Goal: Transaction & Acquisition: Subscribe to service/newsletter

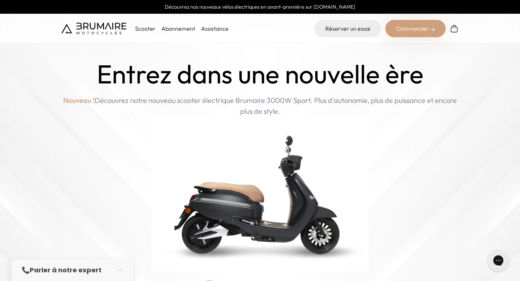
click at [169, 30] on link "Abonnement" at bounding box center [178, 28] width 34 height 7
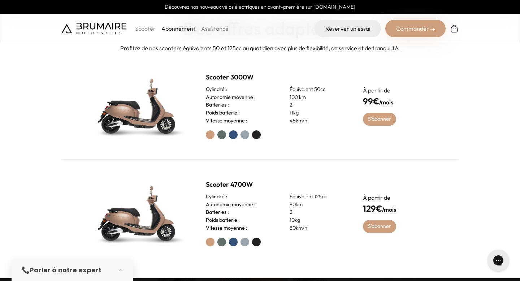
scroll to position [305, 0]
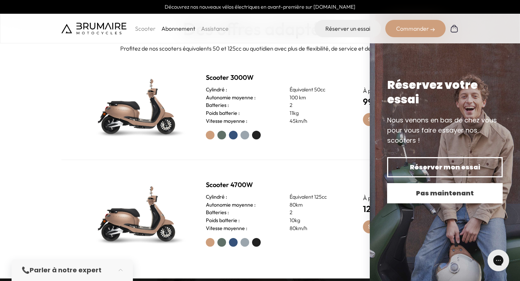
click at [396, 187] on button "Pas maintenant" at bounding box center [444, 193] width 115 height 20
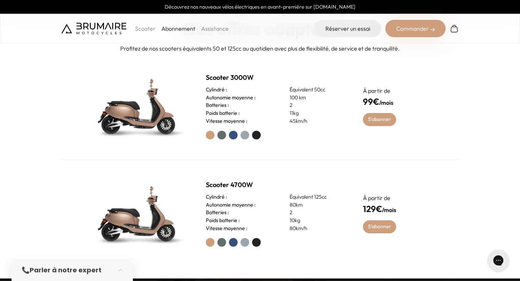
click at [225, 134] on label at bounding box center [221, 135] width 9 height 9
click at [375, 121] on link "S'abonner" at bounding box center [380, 119] width 34 height 13
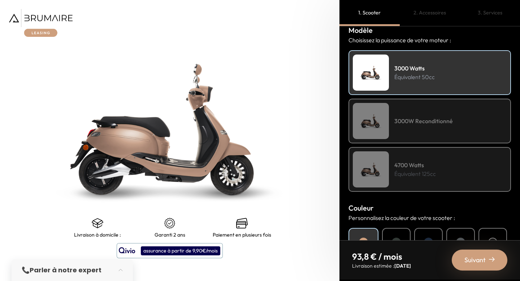
scroll to position [93, 0]
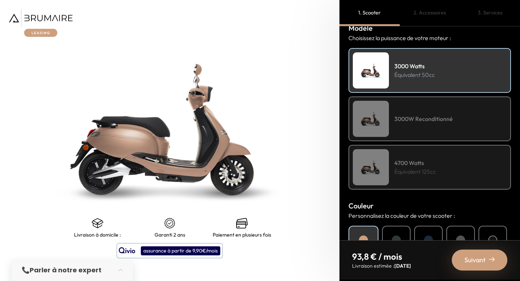
click at [402, 118] on h4 "3000W Reconditionné" at bounding box center [423, 118] width 58 height 9
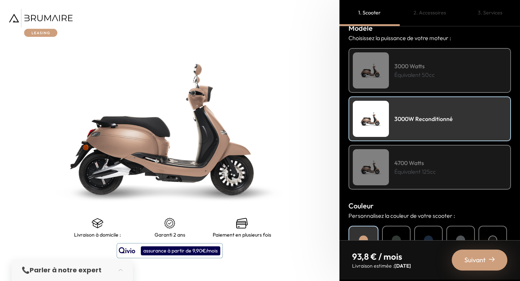
click at [405, 147] on div "4700 Watts Équivalent 125cc" at bounding box center [429, 167] width 162 height 45
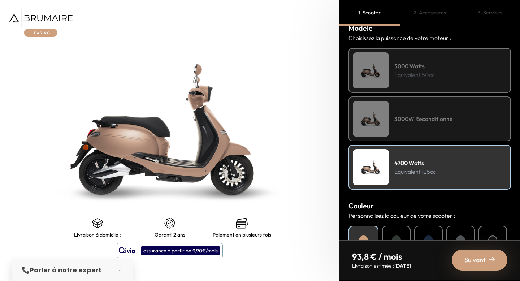
click at [404, 136] on div "3000W Reconditionné" at bounding box center [429, 118] width 162 height 45
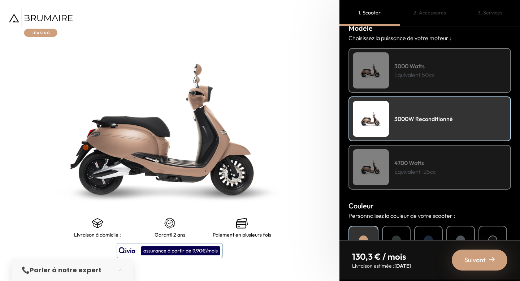
click at [409, 78] on p "Équivalent 50cc" at bounding box center [414, 74] width 40 height 9
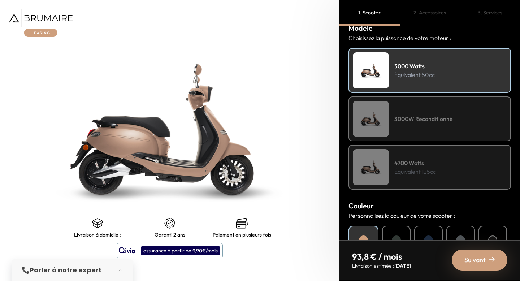
click at [405, 107] on div "3000W Reconditionné" at bounding box center [429, 118] width 162 height 45
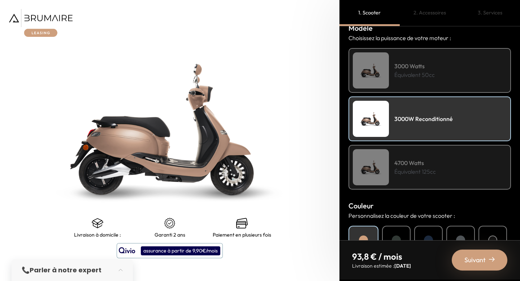
click at [411, 157] on div "4700 Watts Équivalent 125cc" at bounding box center [429, 167] width 162 height 45
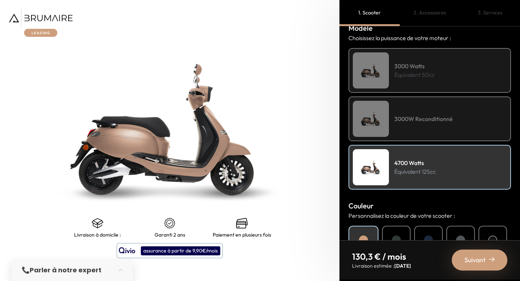
click at [397, 122] on h4 "3000W Reconditionné" at bounding box center [423, 118] width 58 height 9
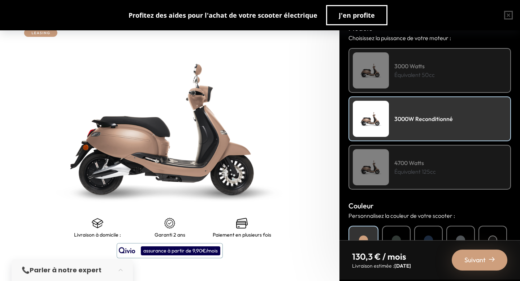
click at [392, 73] on div "3000 Watts Équivalent 50cc" at bounding box center [429, 70] width 162 height 45
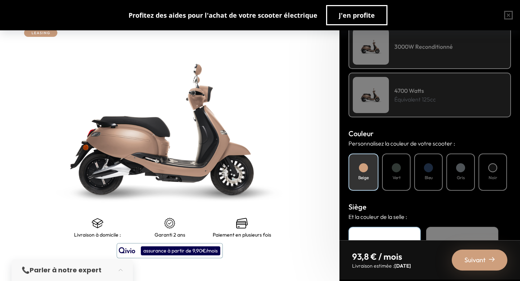
scroll to position [167, 0]
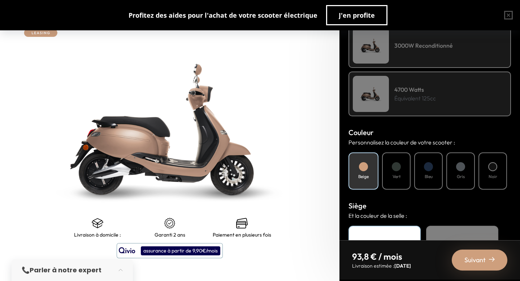
click at [407, 166] on div "Vert" at bounding box center [396, 170] width 29 height 37
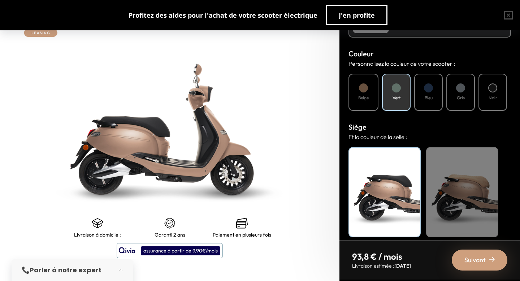
scroll to position [252, 0]
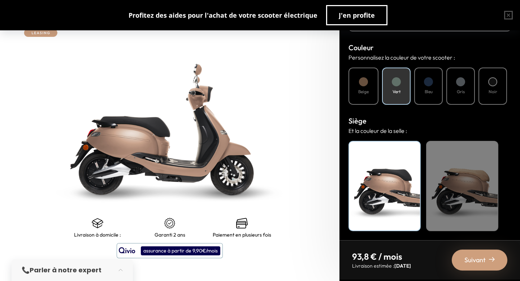
click at [469, 255] on span "Suivant" at bounding box center [474, 260] width 21 height 10
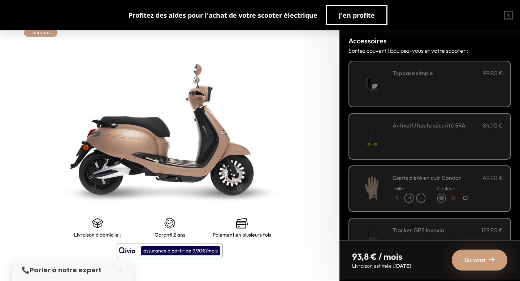
click at [469, 255] on span "Suivant" at bounding box center [474, 260] width 21 height 10
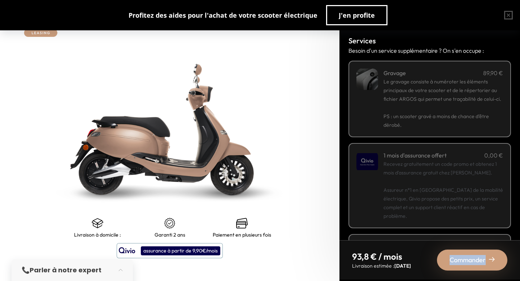
click at [469, 255] on span "Commander" at bounding box center [467, 260] width 36 height 10
